Goal: Task Accomplishment & Management: Manage account settings

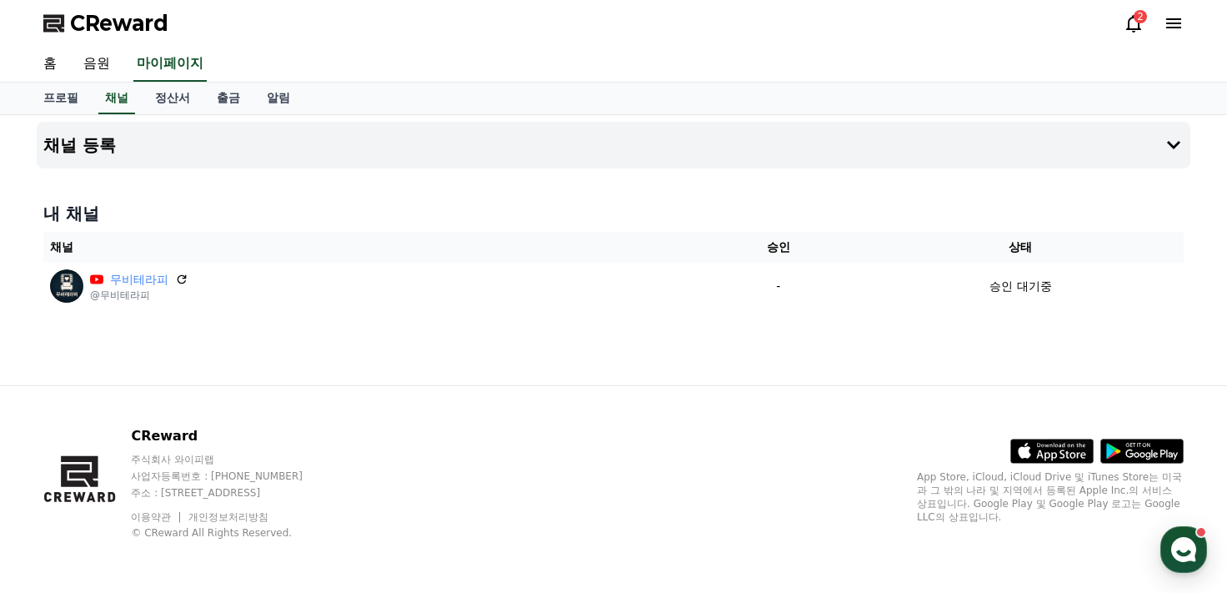
click at [708, 386] on div "CReward 주식회사 와이피랩 사업자등록번호 : [PHONE_NUMBER] 주소 : [STREET_ADDRESS] 이용약관 개인정보처리방침 …" at bounding box center [613, 489] width 1167 height 207
click at [117, 101] on link "채널" at bounding box center [116, 99] width 37 height 32
click at [46, 63] on link "홈" at bounding box center [50, 64] width 40 height 35
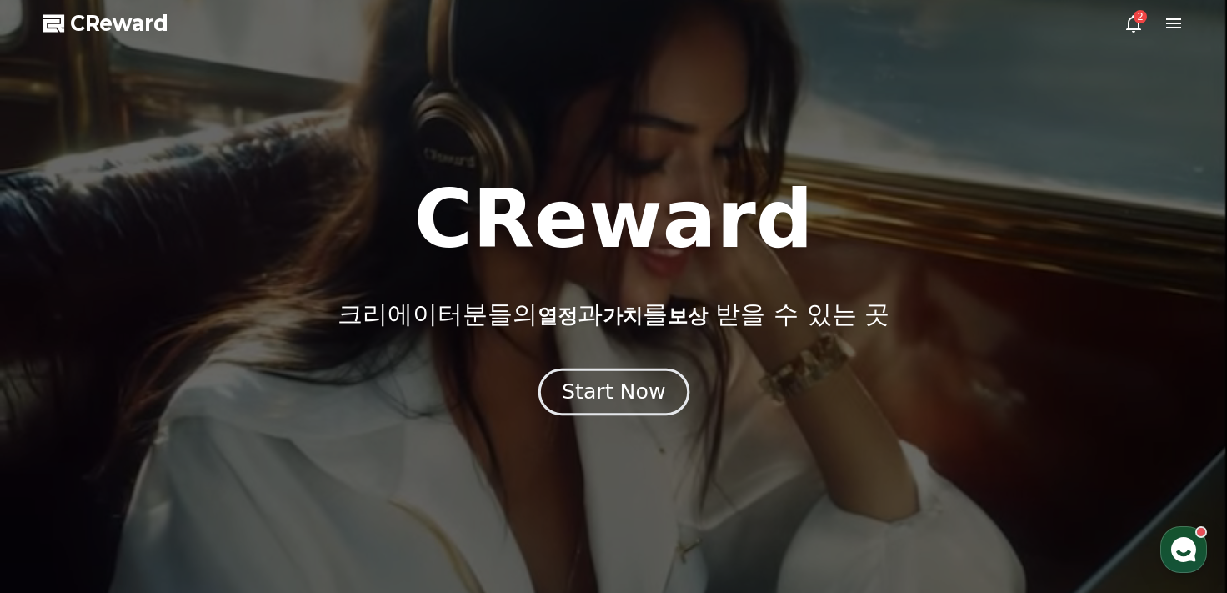
click at [591, 397] on div "Start Now" at bounding box center [613, 392] width 103 height 28
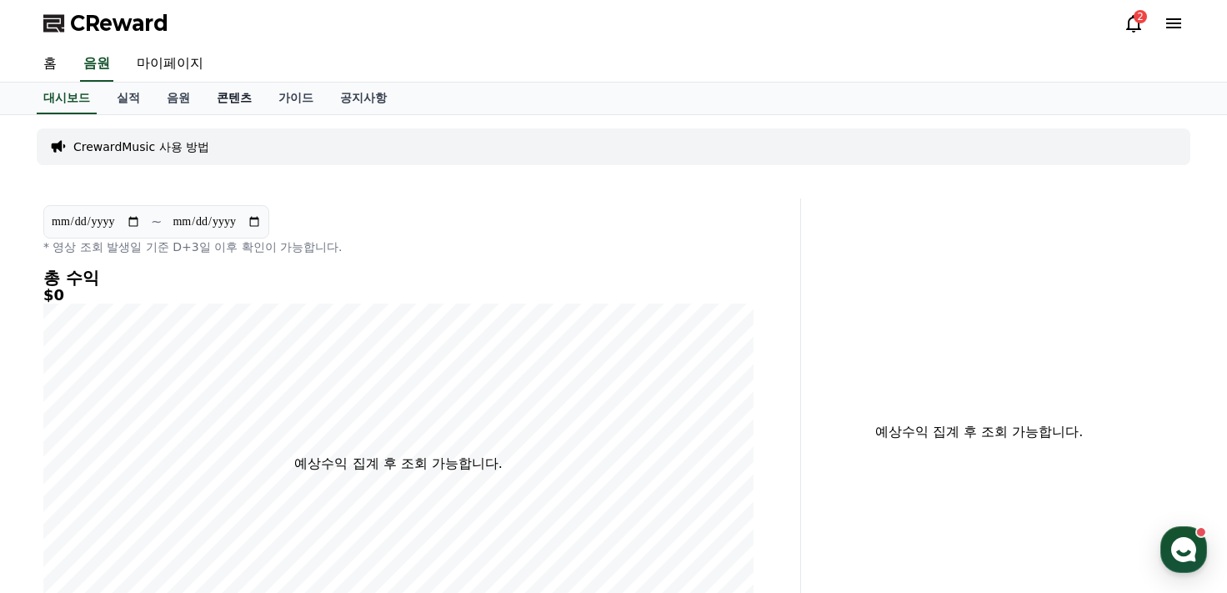
click at [232, 93] on link "콘텐츠" at bounding box center [234, 99] width 62 height 32
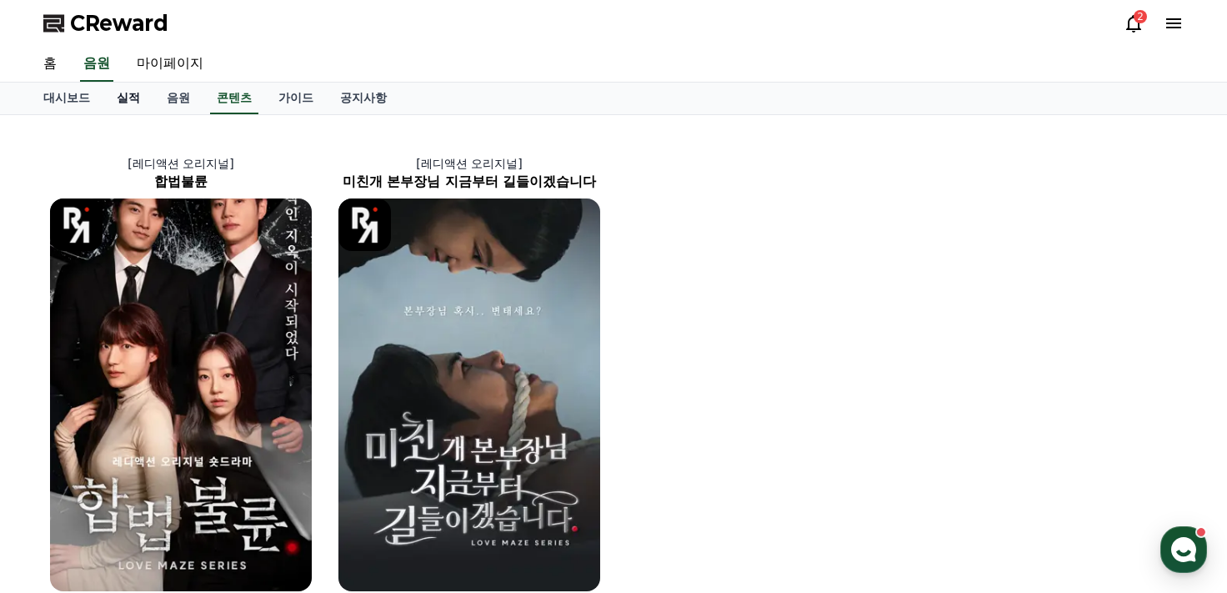
click at [142, 104] on link "실적" at bounding box center [128, 99] width 50 height 32
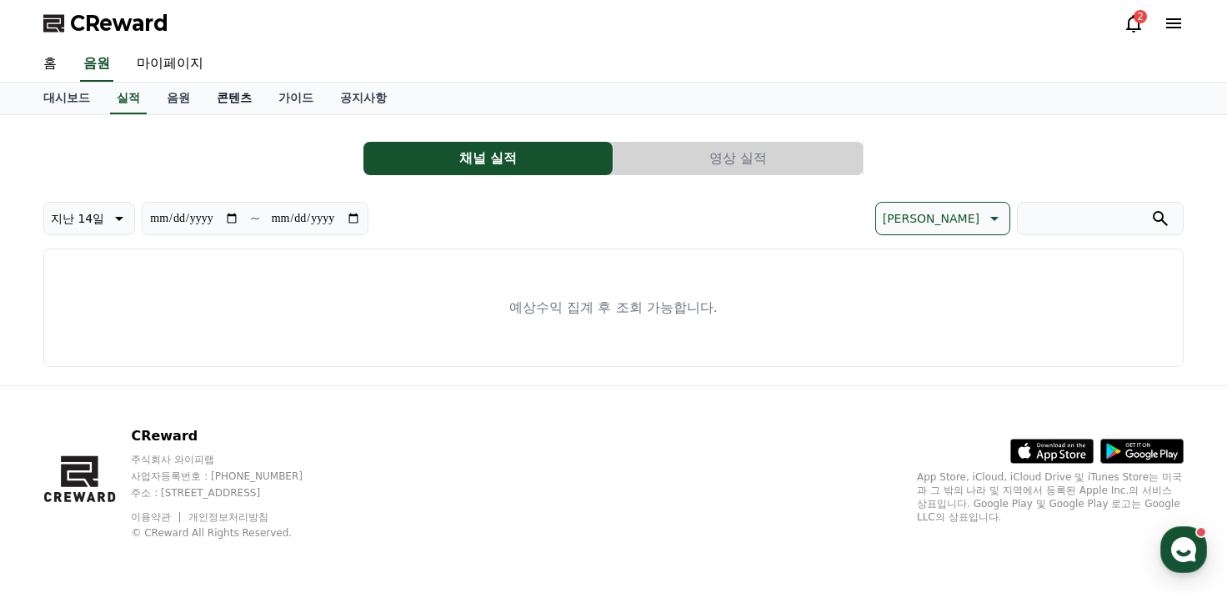
click at [230, 99] on link "콘텐츠" at bounding box center [234, 99] width 62 height 32
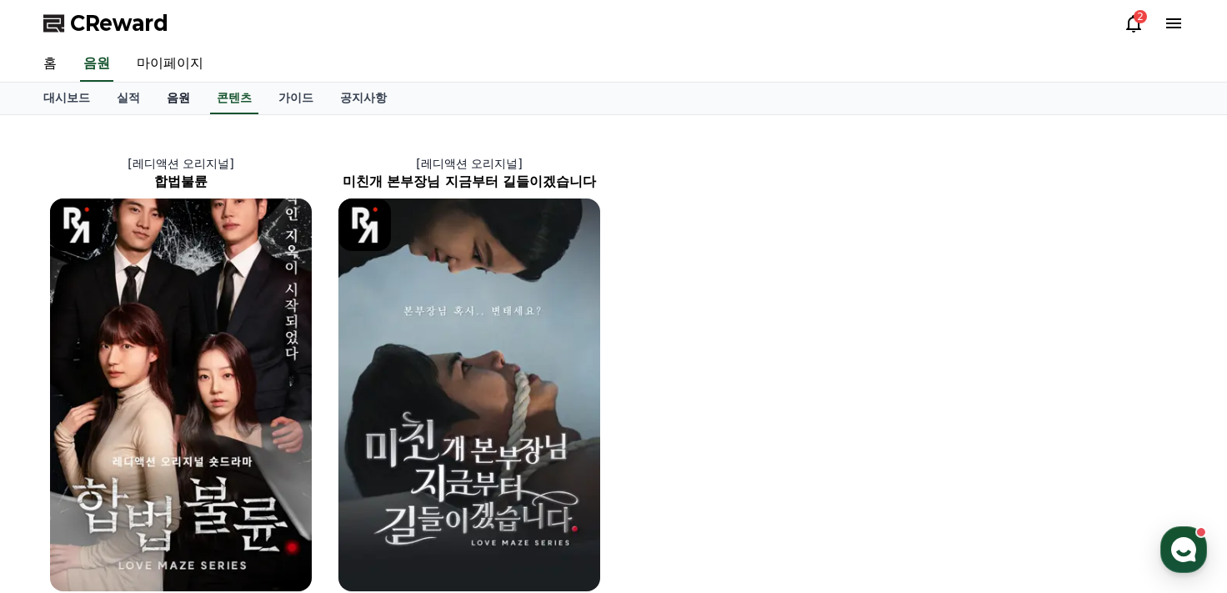
click at [187, 100] on link "음원" at bounding box center [178, 99] width 50 height 32
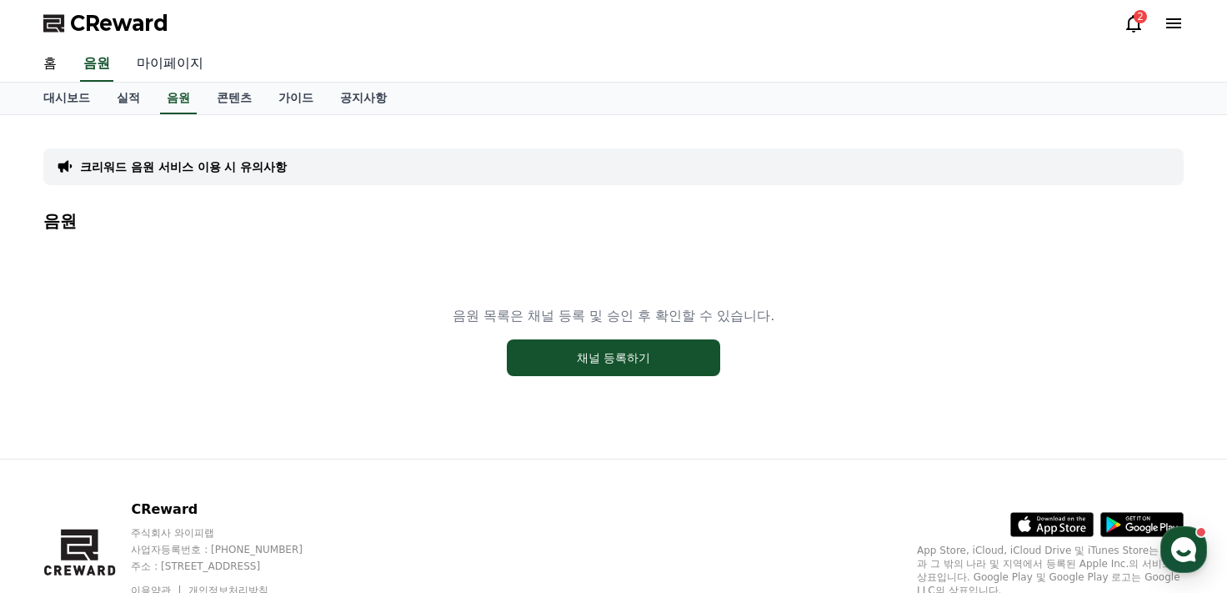
click at [160, 48] on link "마이페이지" at bounding box center [169, 64] width 93 height 35
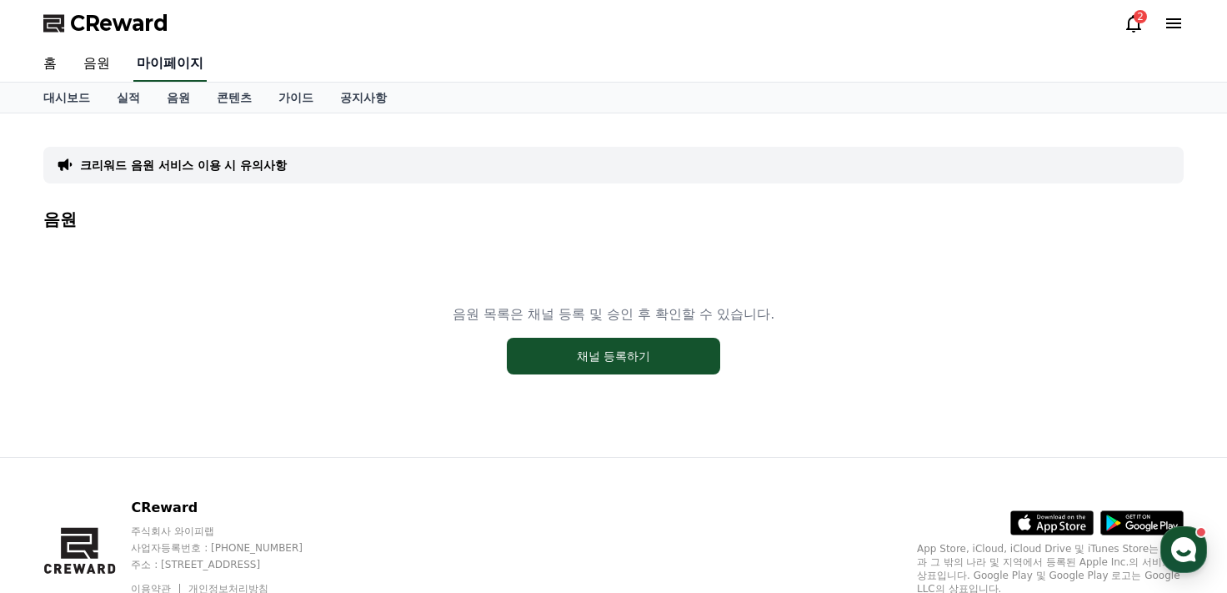
select select "**********"
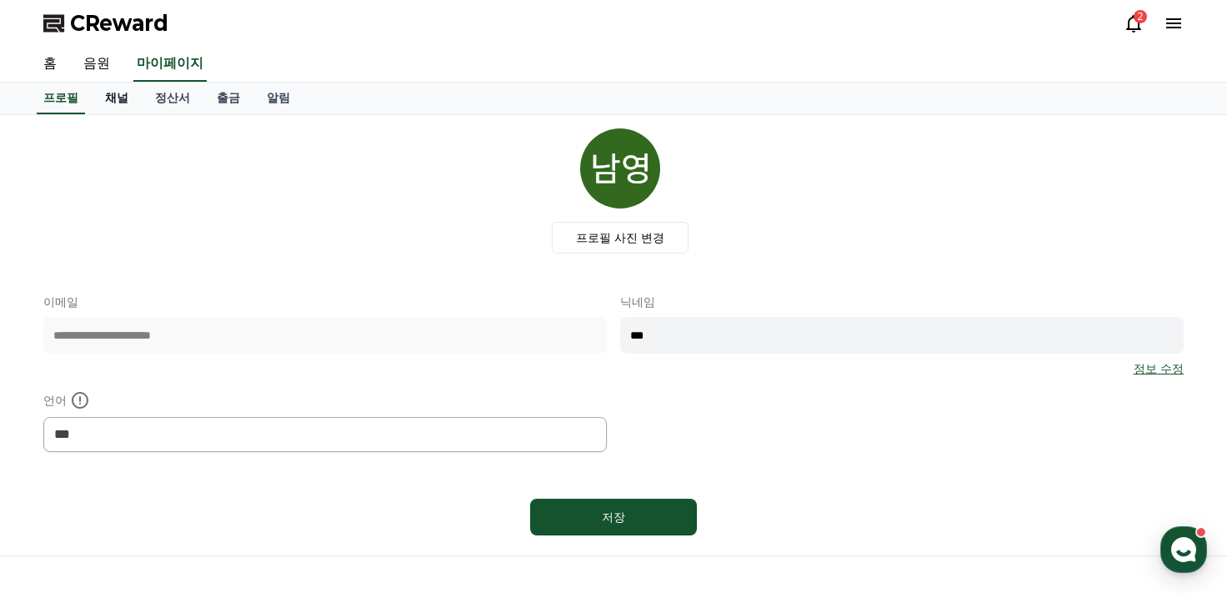
click at [114, 93] on link "채널" at bounding box center [117, 99] width 50 height 32
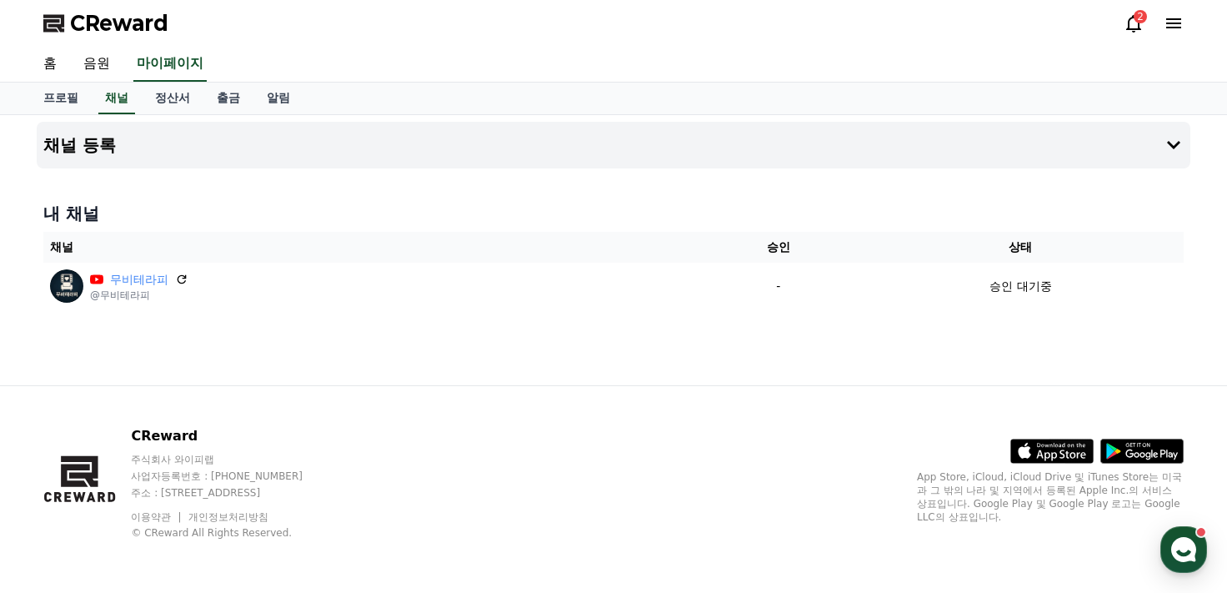
click at [724, 390] on div "CReward 주식회사 와이피랩 사업자등록번호 : [PHONE_NUMBER] 주소 : [STREET_ADDRESS] 이용약관 개인정보처리방침 …" at bounding box center [613, 489] width 1167 height 207
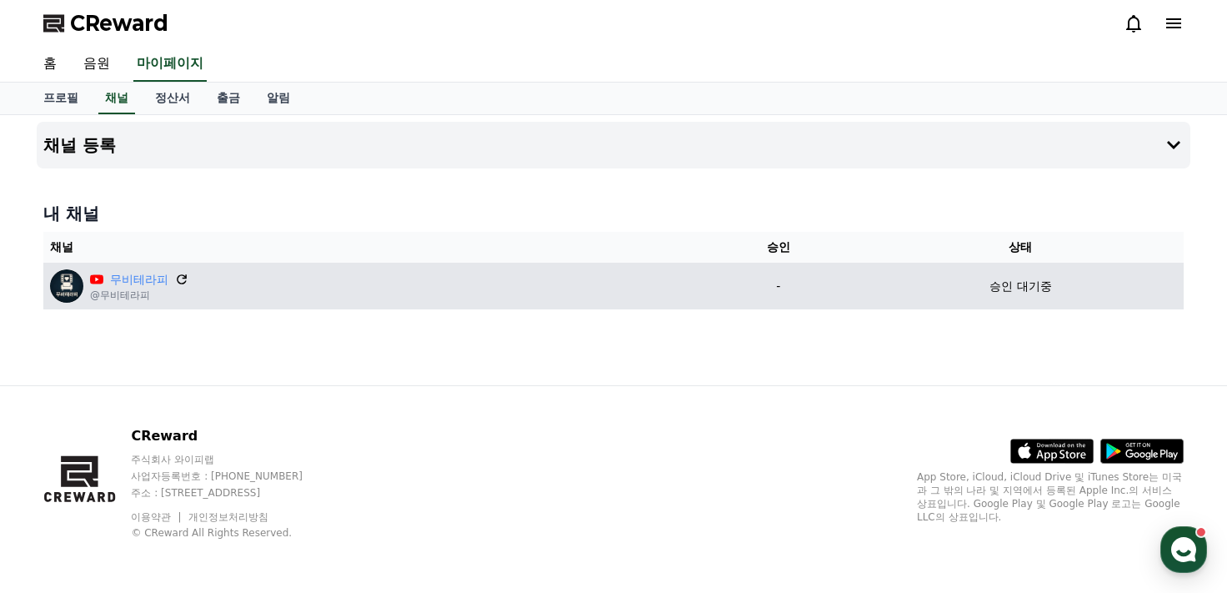
click at [180, 279] on icon at bounding box center [181, 279] width 15 height 15
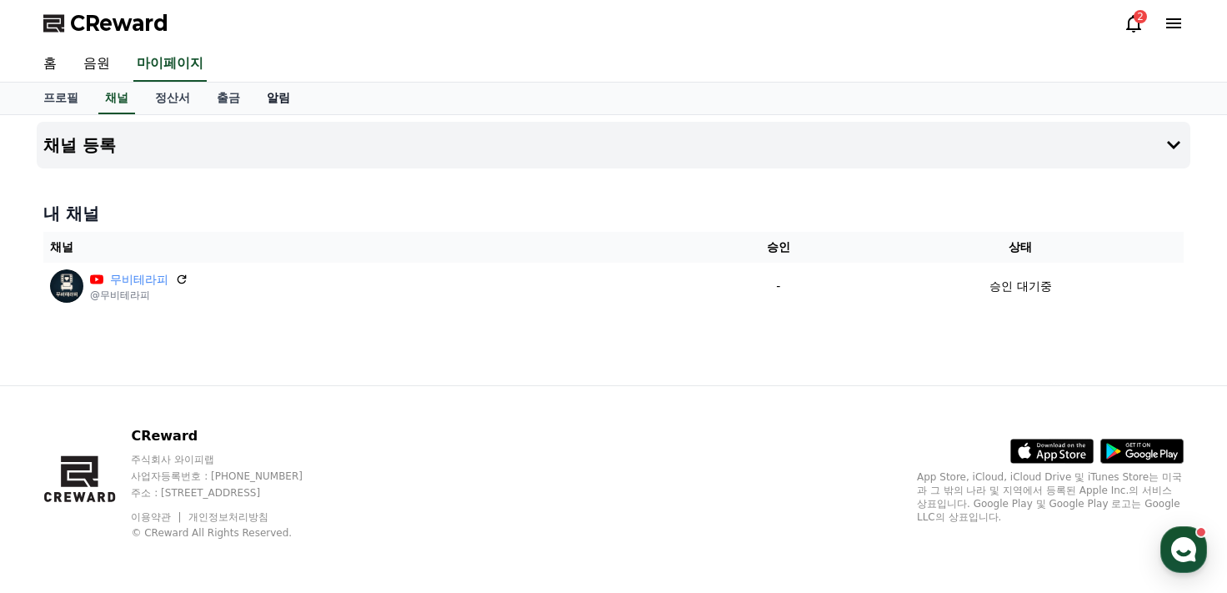
click at [269, 92] on link "알림" at bounding box center [278, 99] width 50 height 32
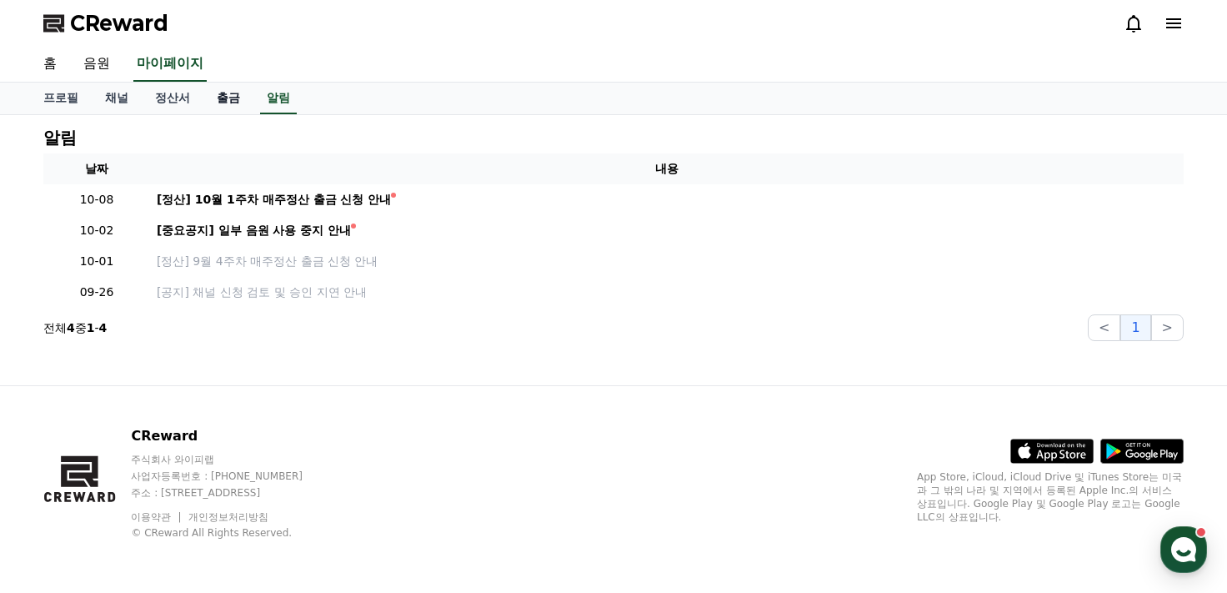
click at [220, 103] on link "출금" at bounding box center [228, 99] width 50 height 32
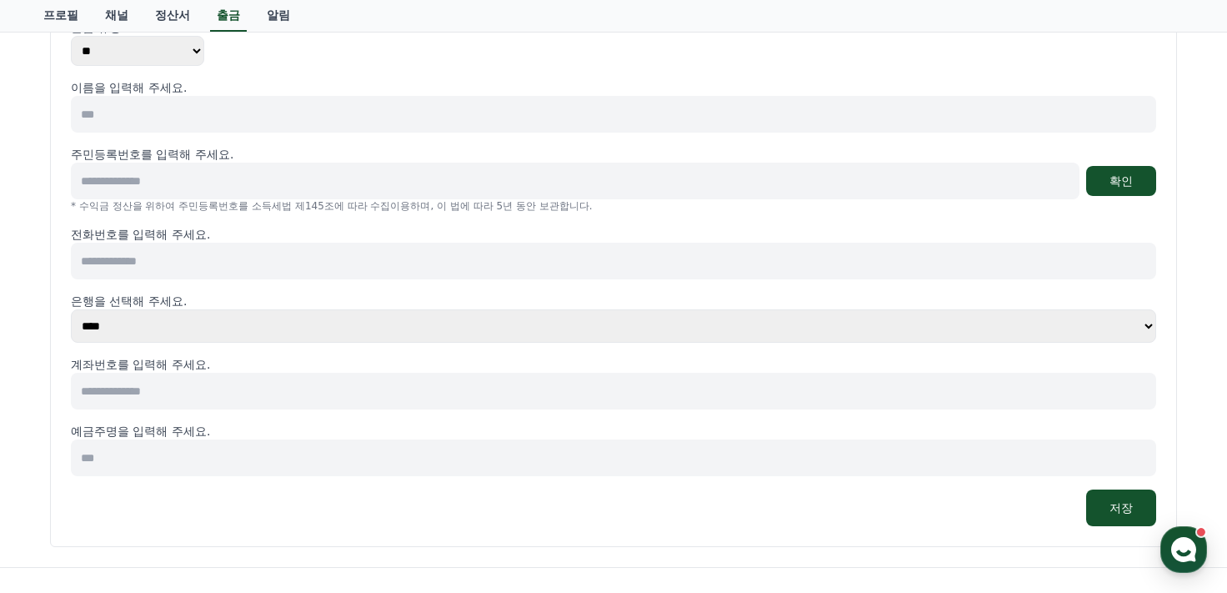
scroll to position [363, 0]
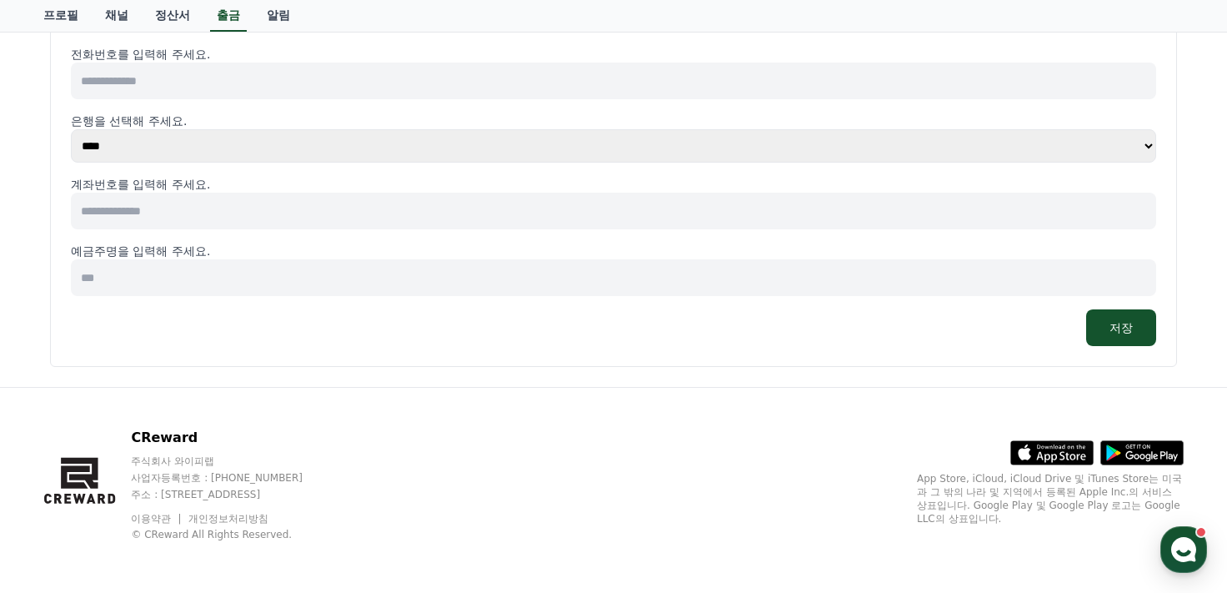
click at [207, 219] on input at bounding box center [613, 211] width 1085 height 37
type input "*"
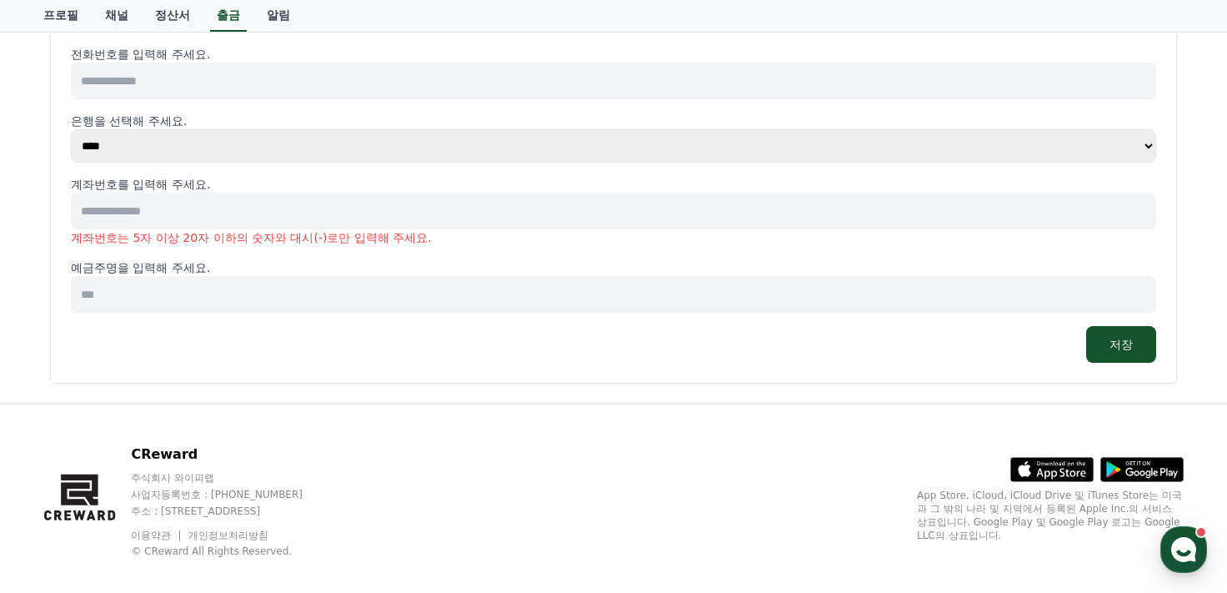
click at [247, 349] on div "저장" at bounding box center [613, 344] width 1085 height 37
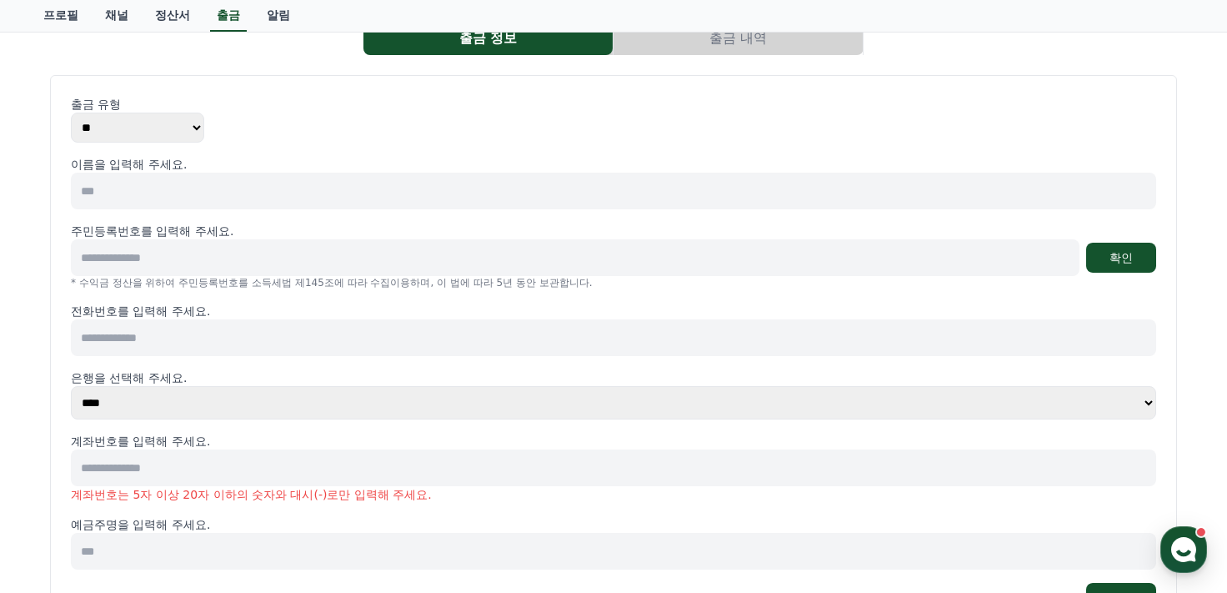
scroll to position [0, 0]
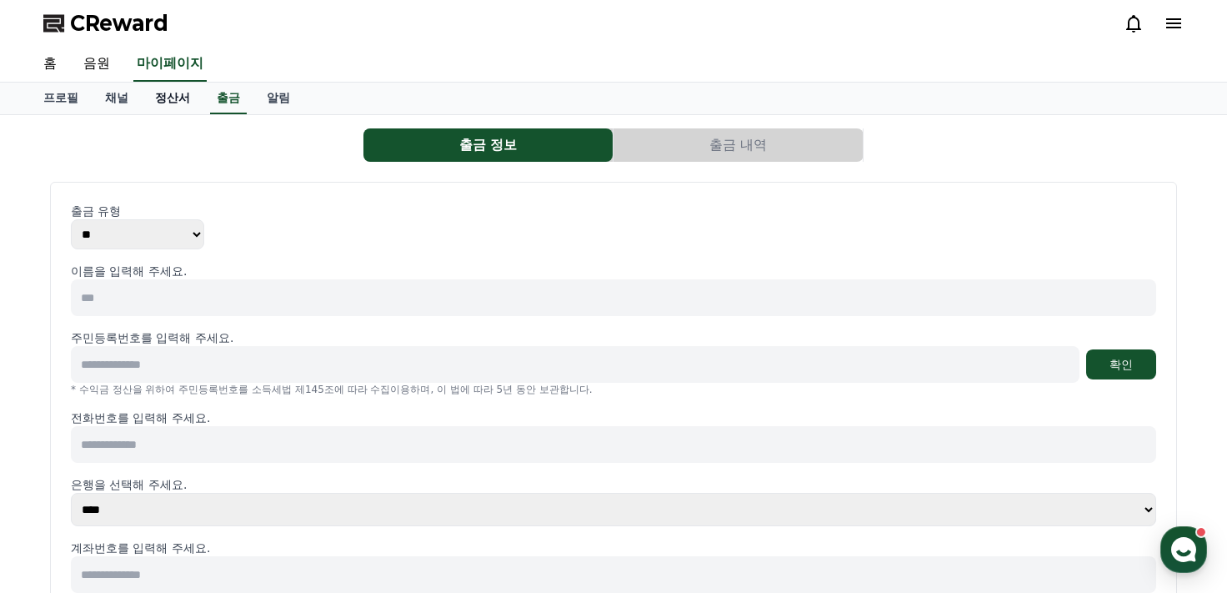
click at [171, 98] on link "정산서" at bounding box center [173, 99] width 62 height 32
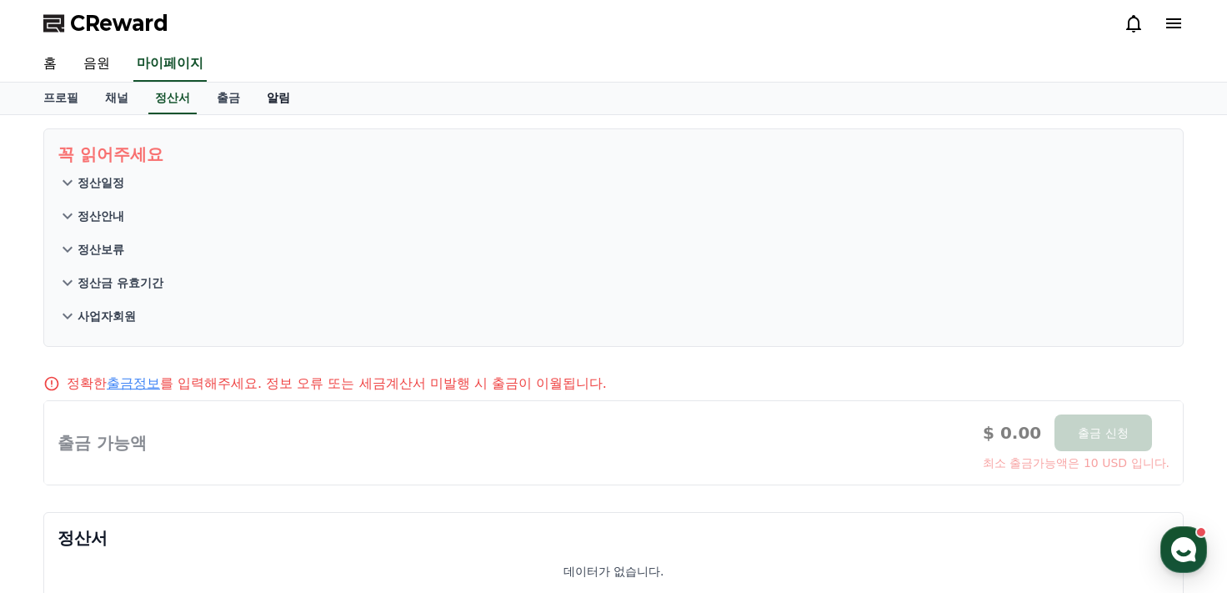
click at [276, 99] on link "알림" at bounding box center [278, 99] width 50 height 32
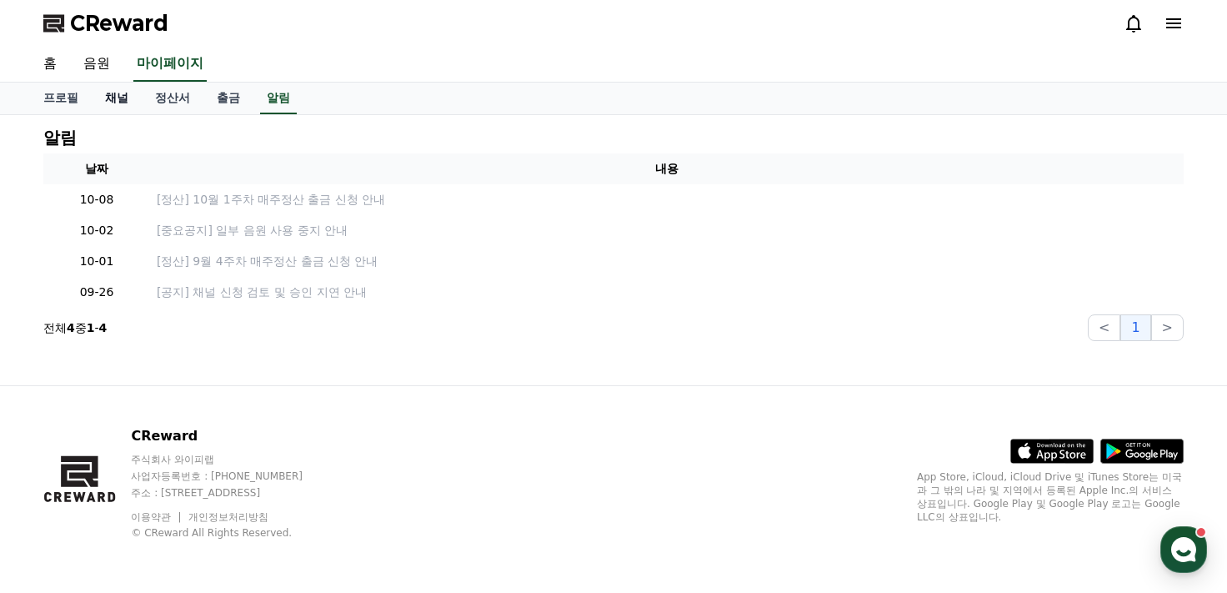
click at [129, 96] on link "채널" at bounding box center [117, 99] width 50 height 32
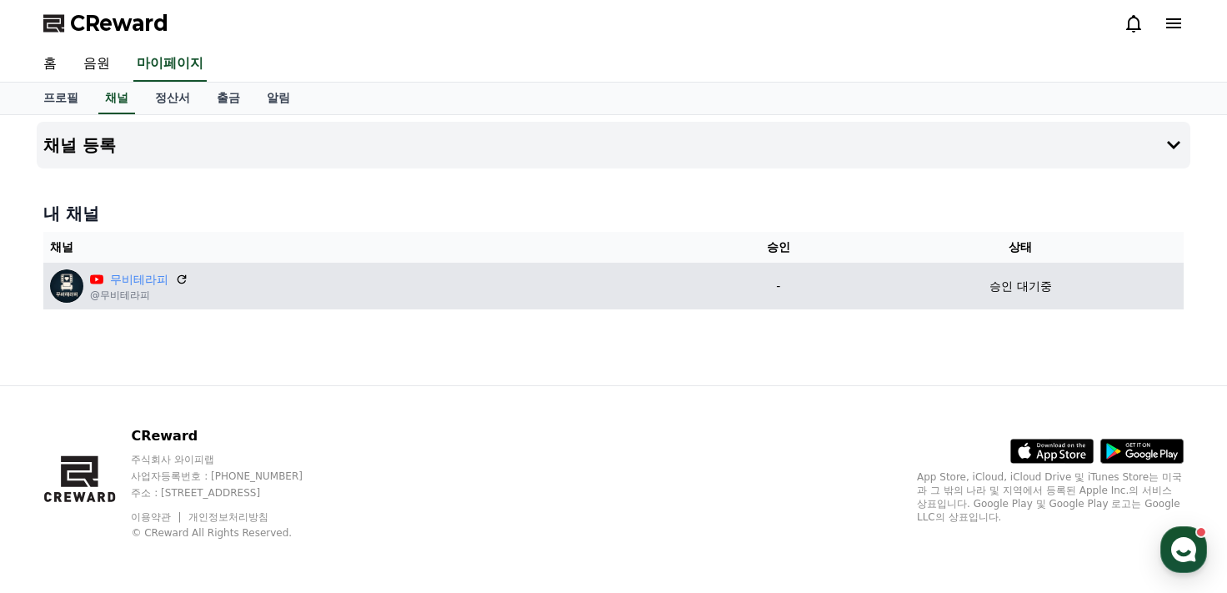
drag, startPoint x: 1036, startPoint y: 288, endPoint x: 1007, endPoint y: 290, distance: 29.2
click at [1035, 288] on p "승인 대기중" at bounding box center [1020, 287] width 62 height 18
drag, startPoint x: 769, startPoint y: 286, endPoint x: 1081, endPoint y: 298, distance: 312.8
click at [1071, 293] on tr "무비테라피 @무비테라피 - 승인 대기중" at bounding box center [613, 286] width 1140 height 47
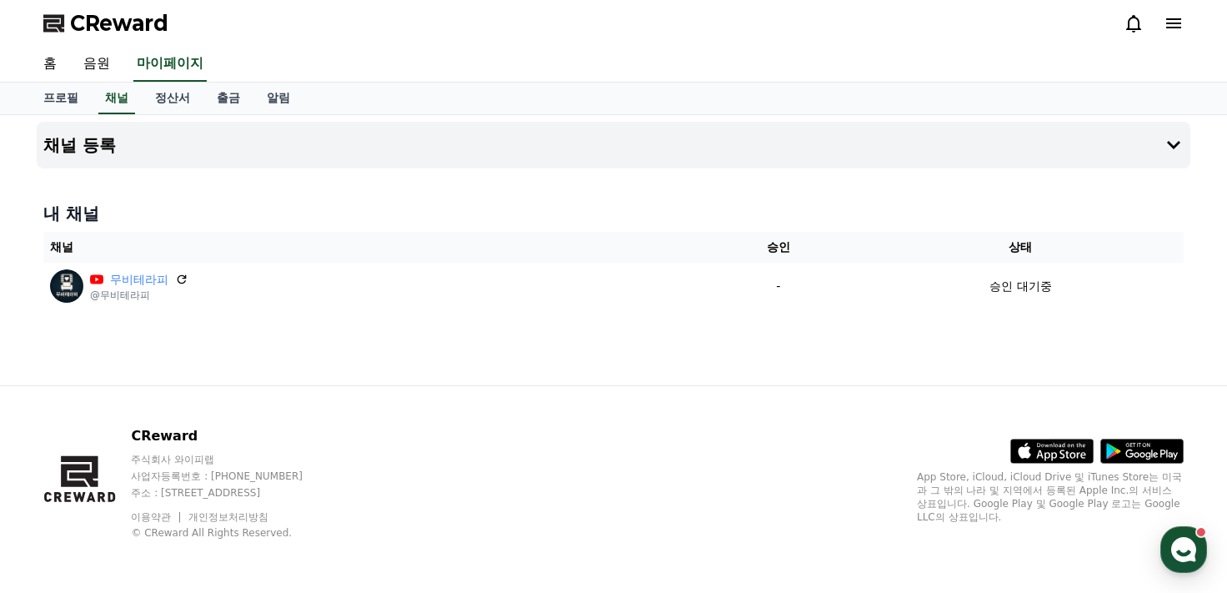
click at [799, 376] on div "채널 등록 내 채널 채널 승인 상태 무비테라피 @무비테라피 - 승인 대기중" at bounding box center [613, 250] width 1167 height 270
click at [58, 93] on link "프로필" at bounding box center [61, 99] width 62 height 32
select select "**********"
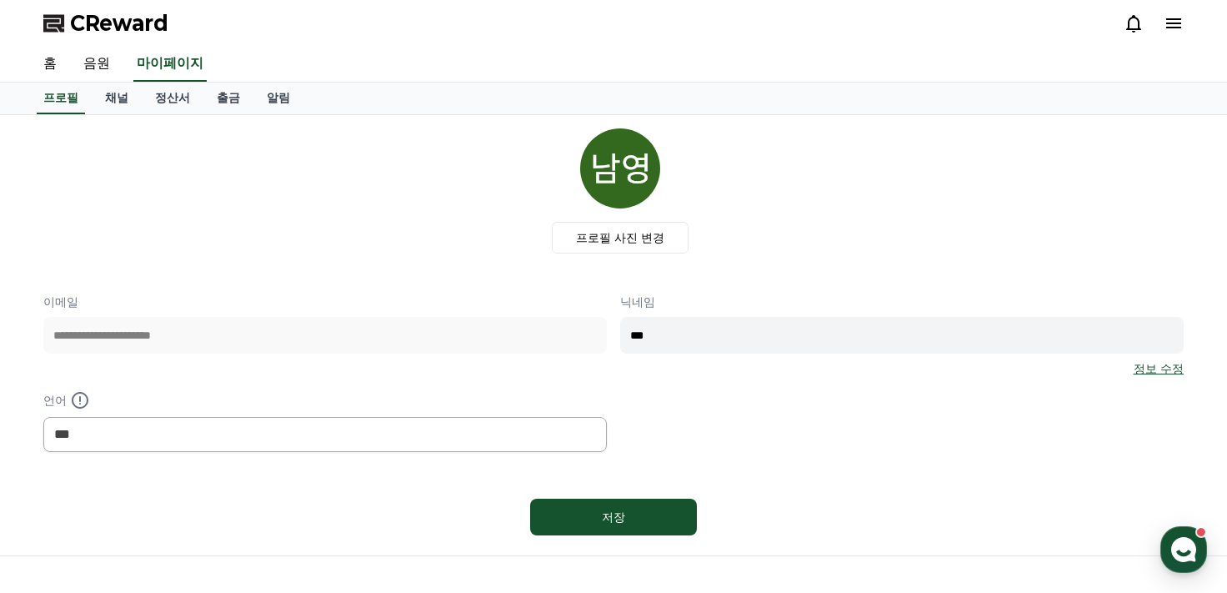
drag, startPoint x: 710, startPoint y: 337, endPoint x: 396, endPoint y: 312, distance: 315.3
click at [396, 312] on div "**********" at bounding box center [613, 372] width 1140 height 158
type input "*"
type input "*****"
click at [754, 207] on div "프로필 사진 변경" at bounding box center [620, 190] width 1127 height 125
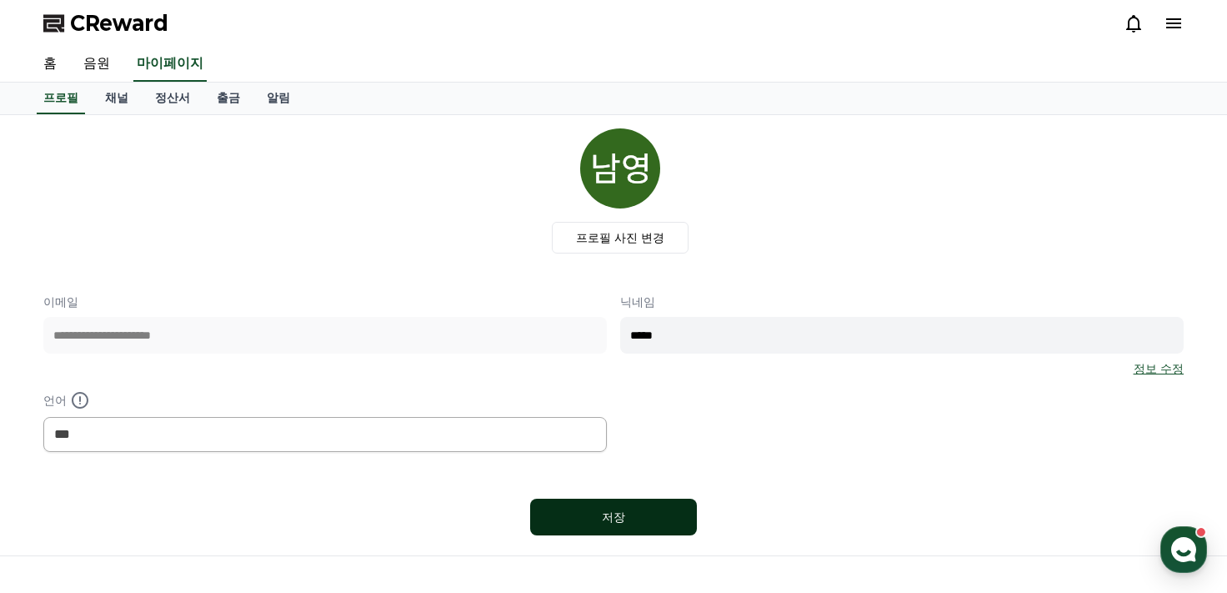
click at [617, 508] on div "저장" at bounding box center [614, 516] width 100 height 17
select select "**********"
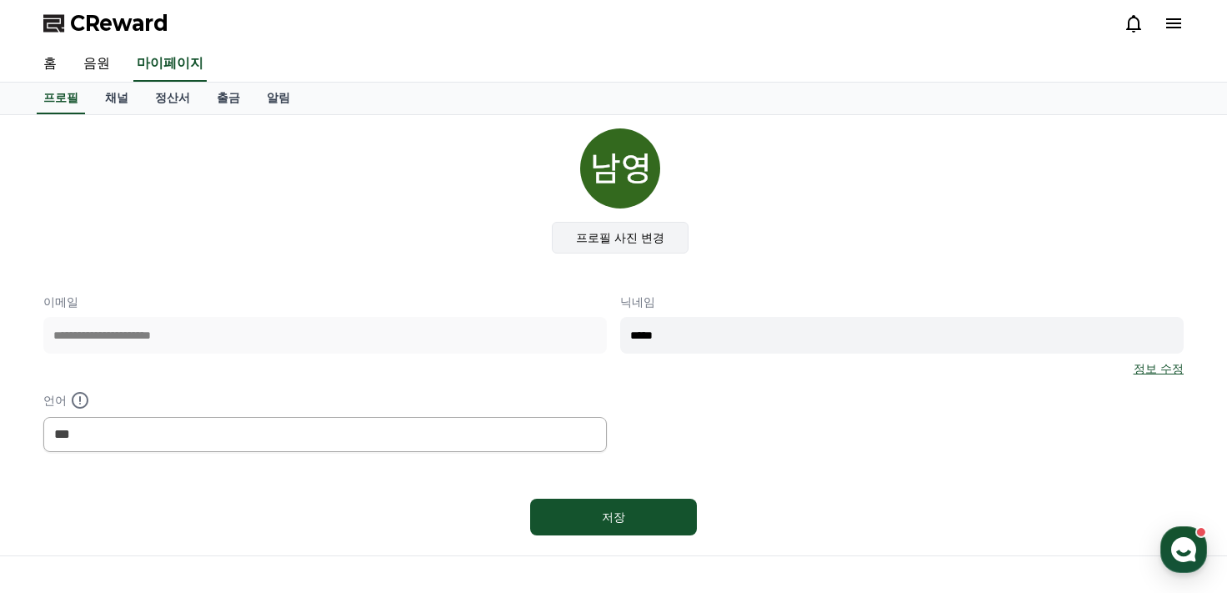
click at [624, 237] on label "프로필 사진 변경" at bounding box center [621, 238] width 138 height 32
click at [0, 0] on input "프로필 사진 변경" at bounding box center [0, 0] width 0 height 0
click at [138, 103] on link "채널" at bounding box center [117, 99] width 50 height 32
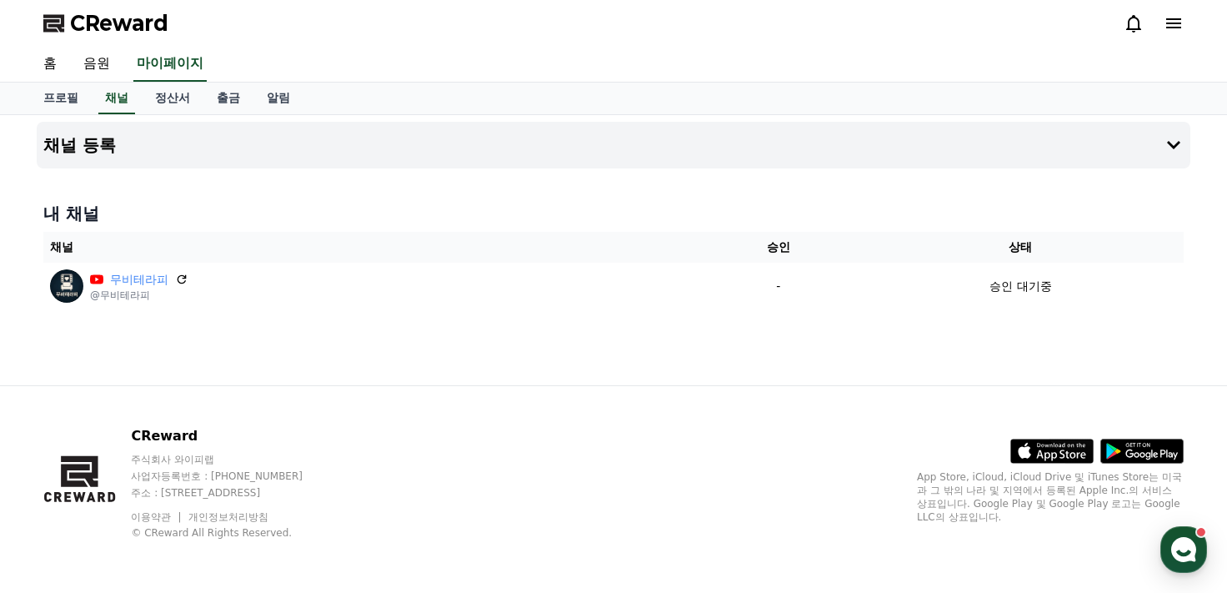
click at [129, 99] on link "채널" at bounding box center [116, 99] width 37 height 32
click at [1189, 543] on use "button" at bounding box center [1183, 549] width 25 height 25
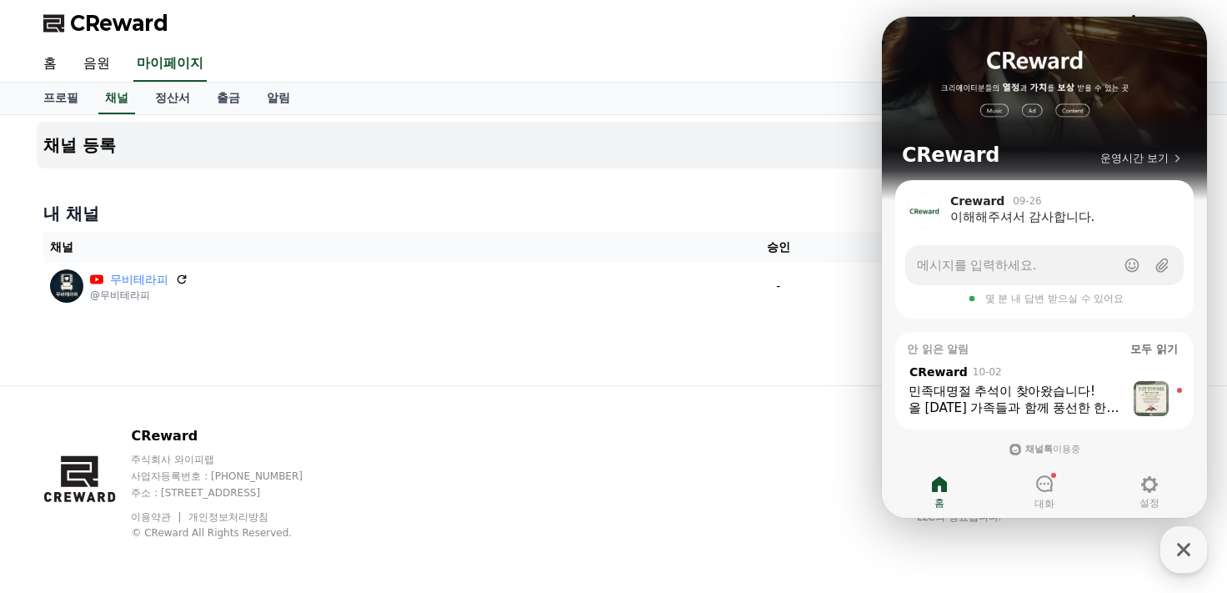
scroll to position [11, 0]
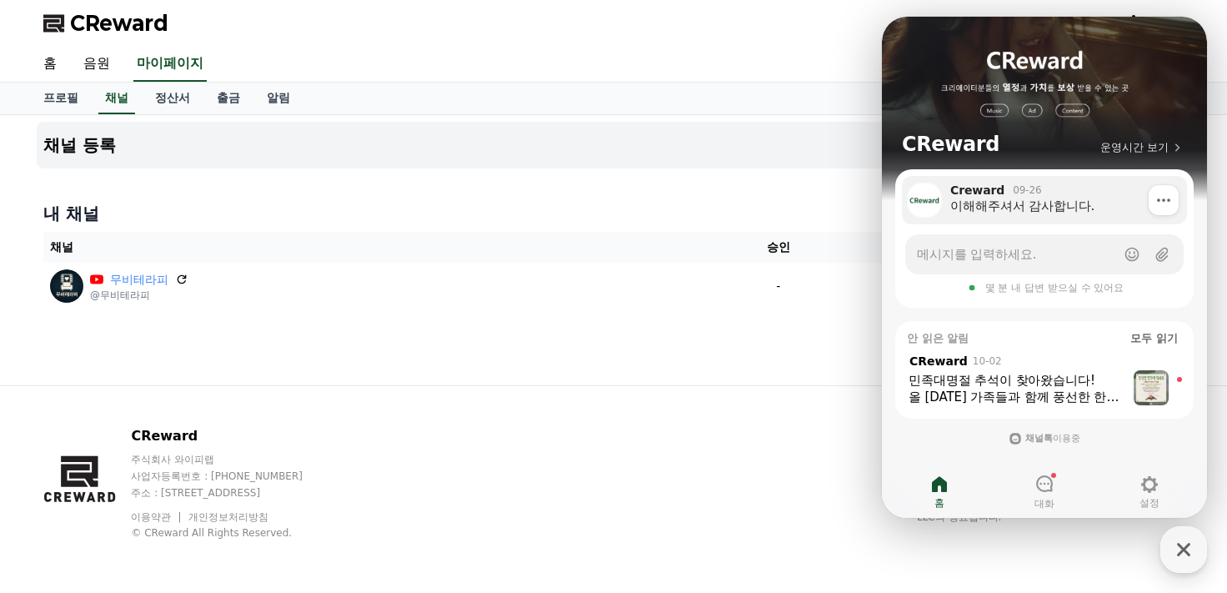
click at [1053, 202] on div "이해해주셔서 감사합니다." at bounding box center [1062, 206] width 225 height 17
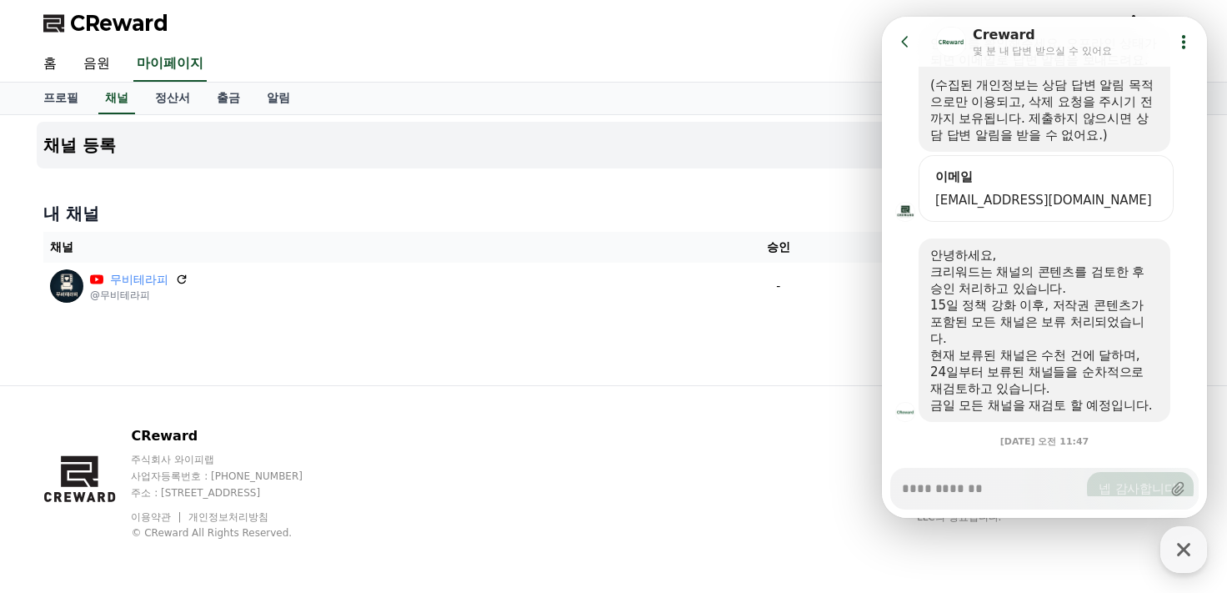
scroll to position [331, 0]
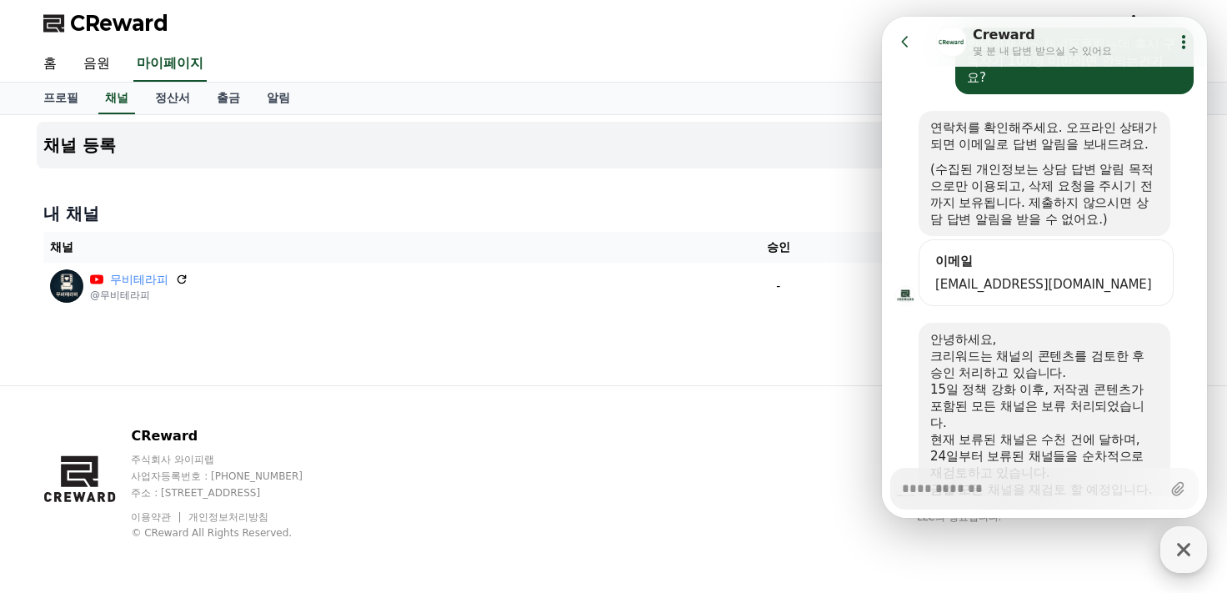
click at [1170, 549] on icon "button" at bounding box center [1184, 549] width 30 height 30
type textarea "*"
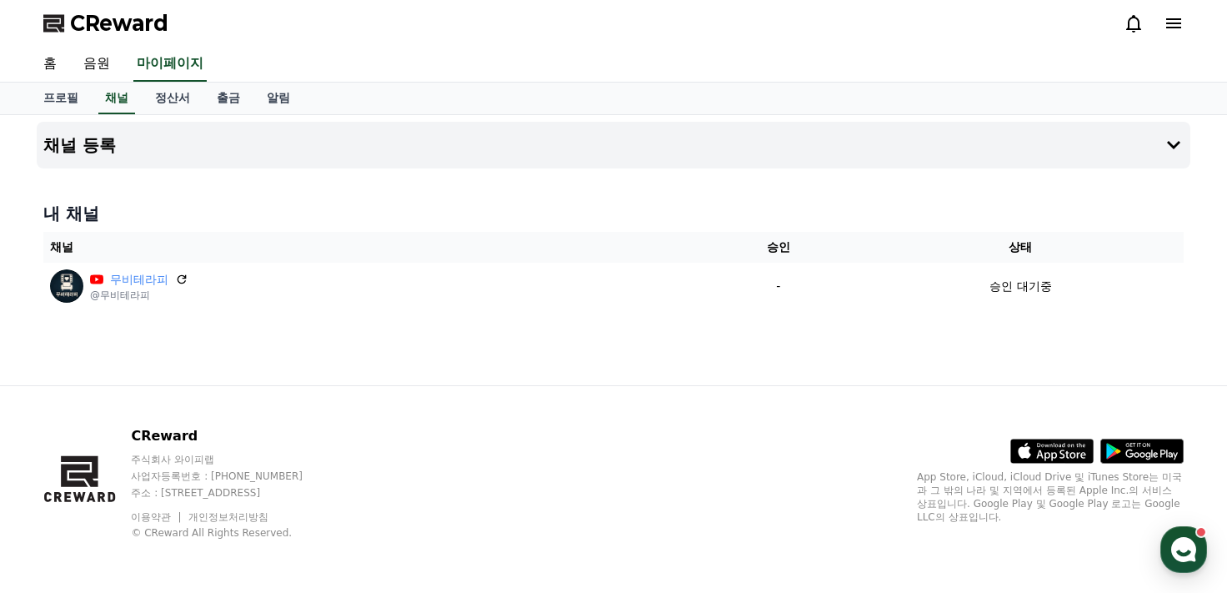
click at [721, 480] on div "CReward 주식회사 와이피랩 사업자등록번호 : [PHONE_NUMBER] 주소 : [STREET_ADDRESS] 이용약관 개인정보처리방침 …" at bounding box center [613, 489] width 1167 height 207
